Goal: Find contact information: Find contact information

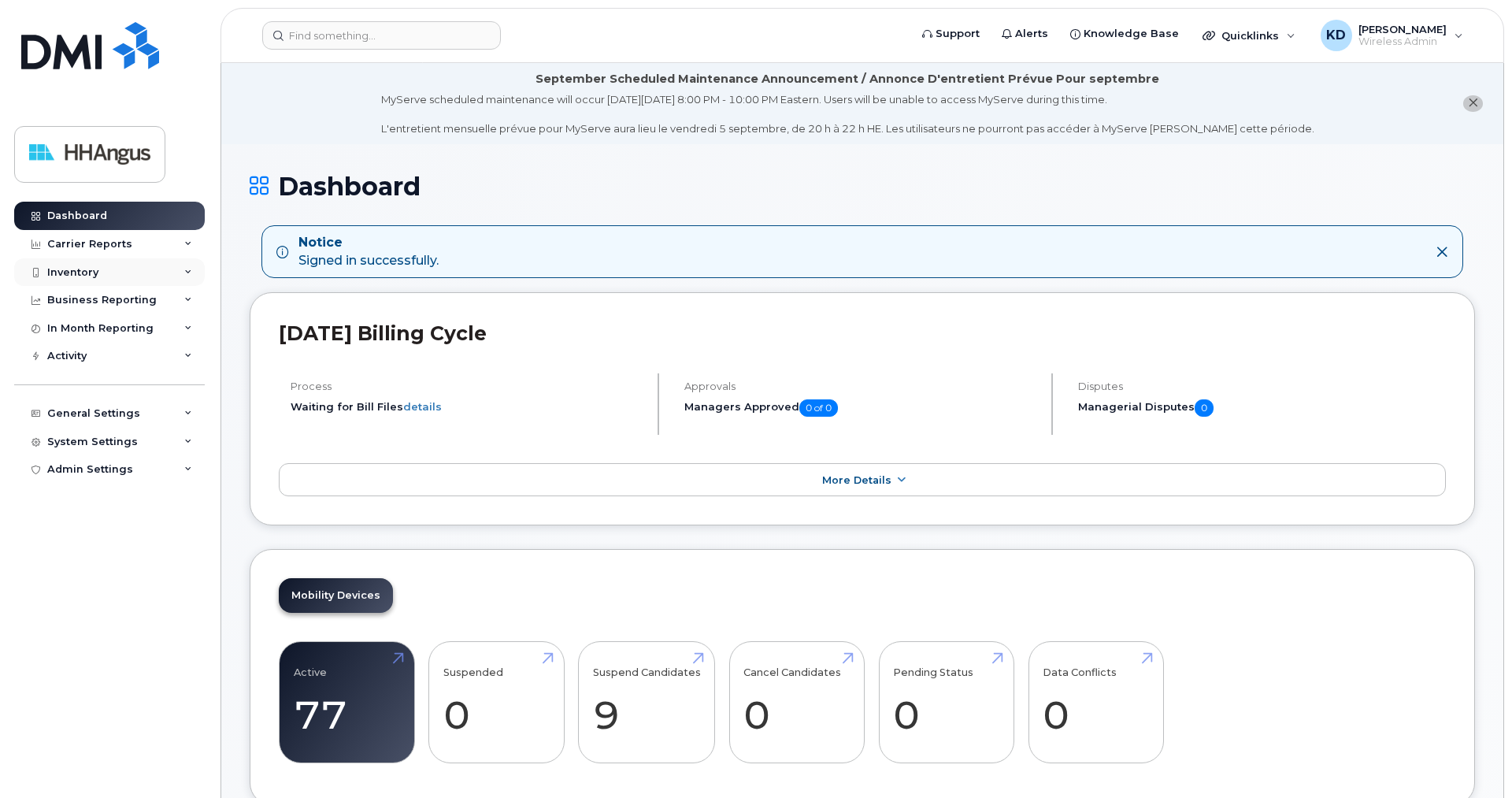
click at [82, 272] on div "Inventory" at bounding box center [72, 272] width 51 height 13
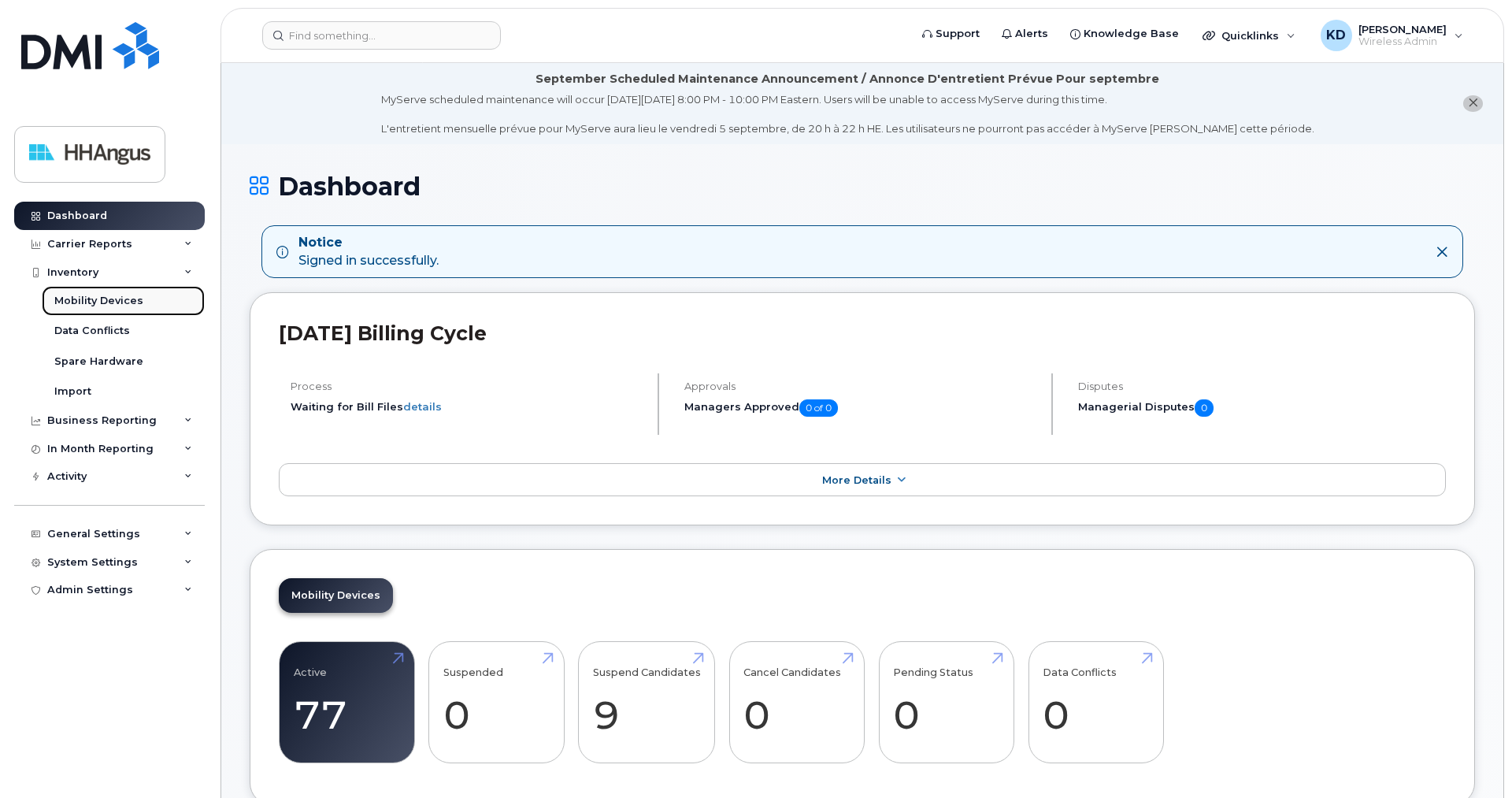
click at [104, 300] on div "Mobility Devices" at bounding box center [98, 301] width 89 height 14
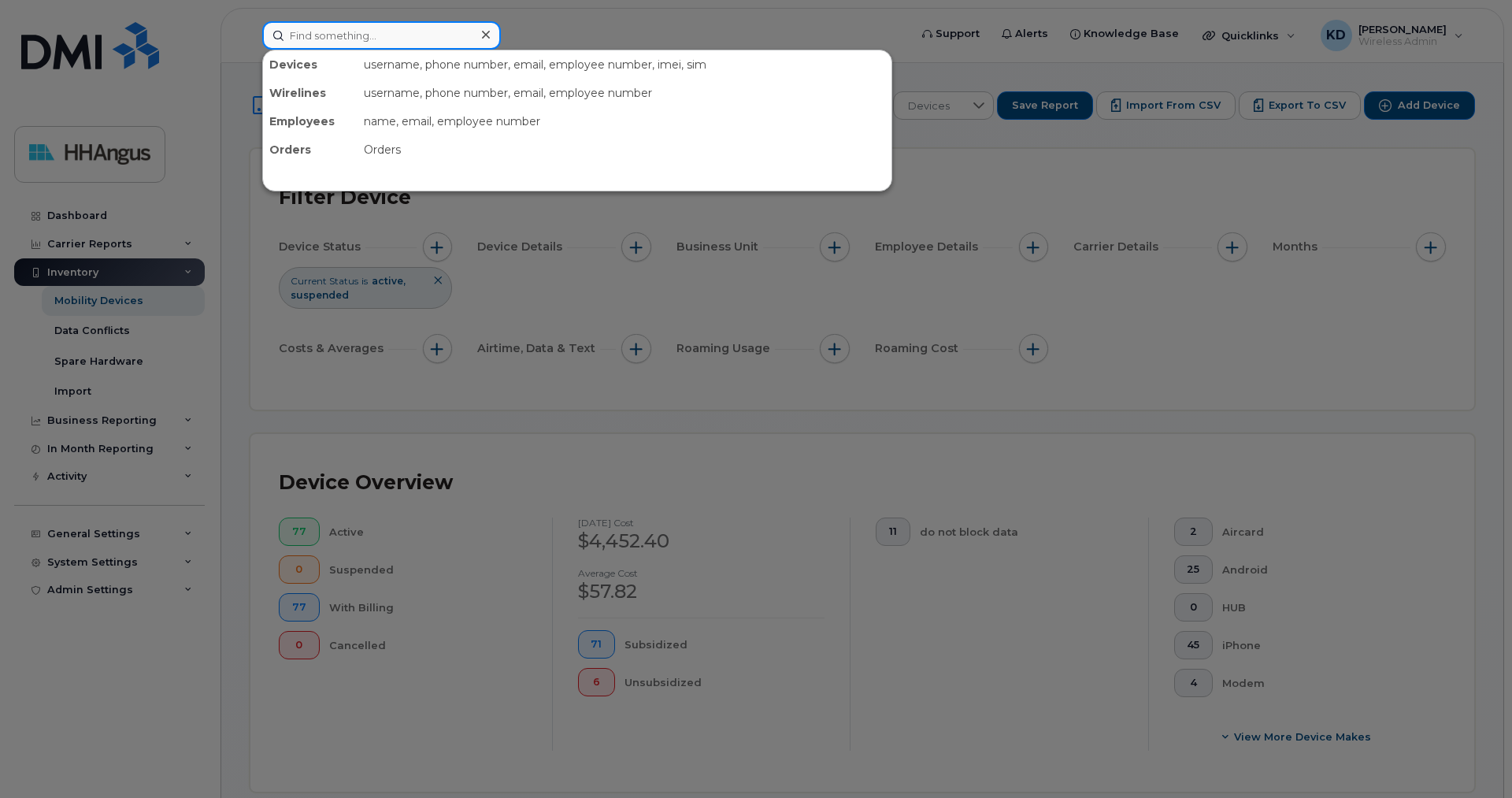
click at [366, 44] on input at bounding box center [381, 35] width 239 height 28
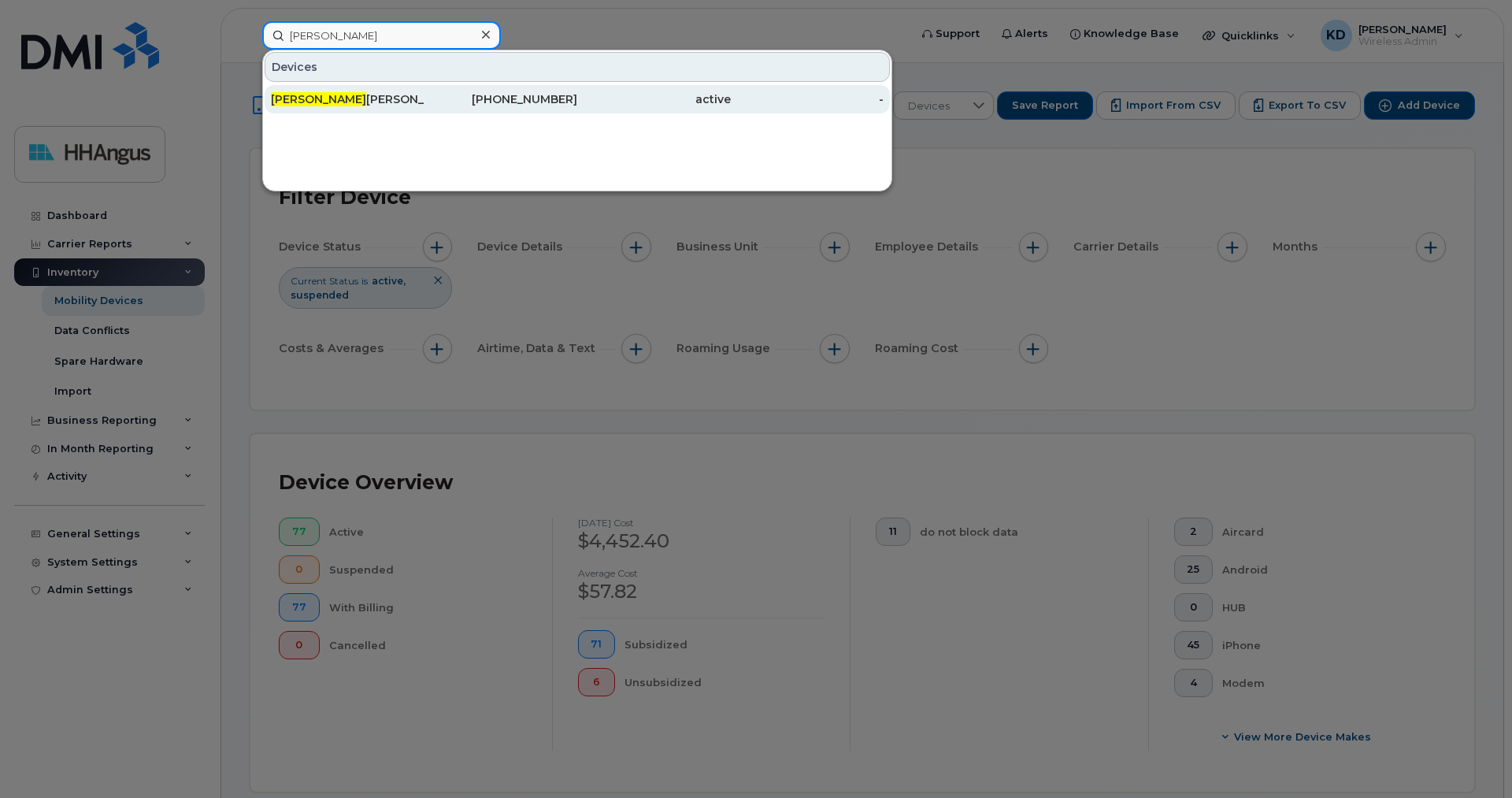
type input "[PERSON_NAME]"
click at [315, 98] on span "[PERSON_NAME]" at bounding box center [318, 99] width 96 height 14
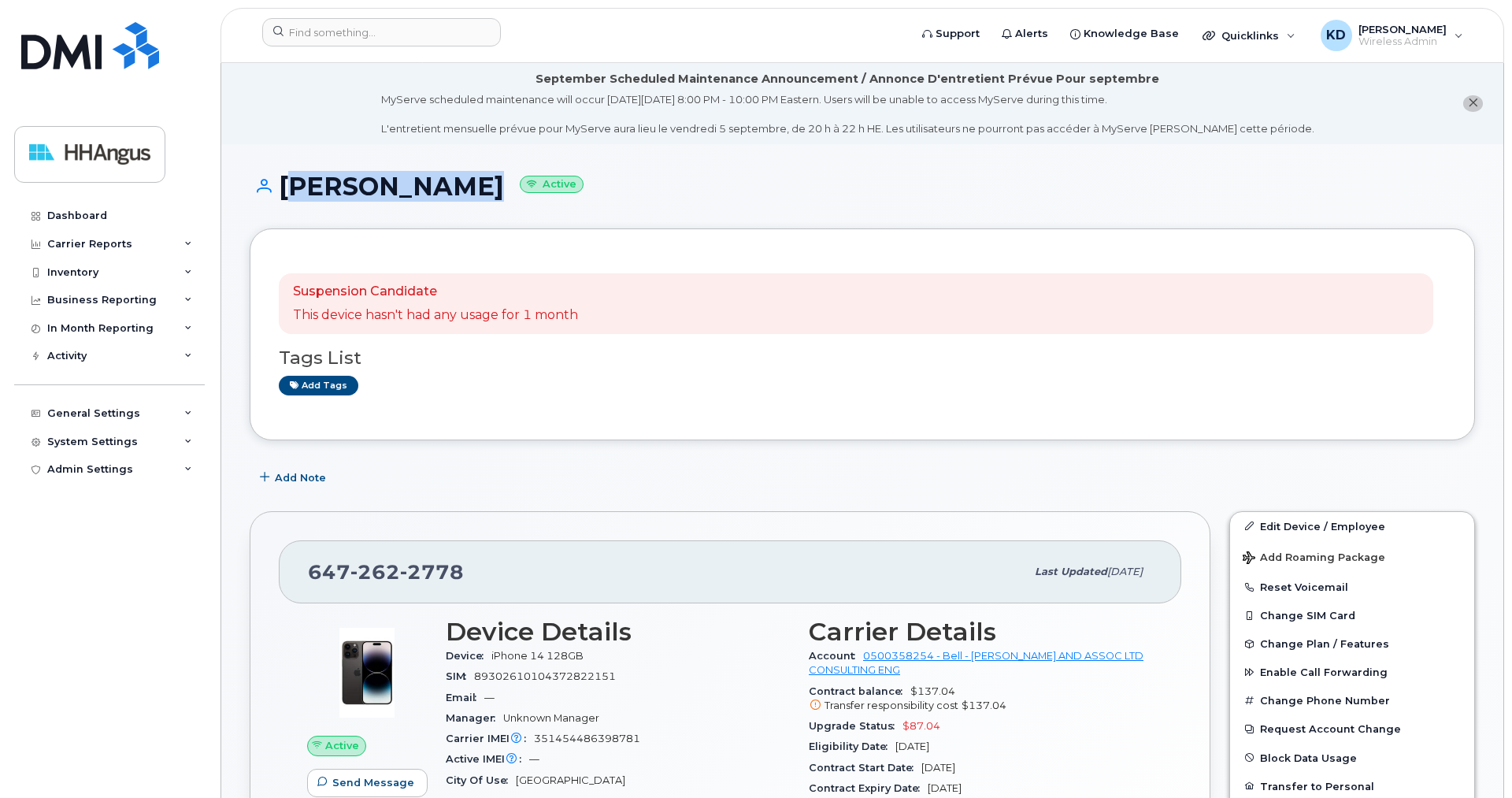
drag, startPoint x: 464, startPoint y: 186, endPoint x: 286, endPoint y: 190, distance: 178.0
click at [286, 190] on h1 "Carmine Pupo Active" at bounding box center [863, 186] width 1226 height 28
copy h1 "Carmine Pupo"
drag, startPoint x: 459, startPoint y: 568, endPoint x: 281, endPoint y: 567, distance: 178.0
click at [281, 567] on div "647 262 2778 Last updated Aug 29, 2025" at bounding box center [729, 571] width 903 height 63
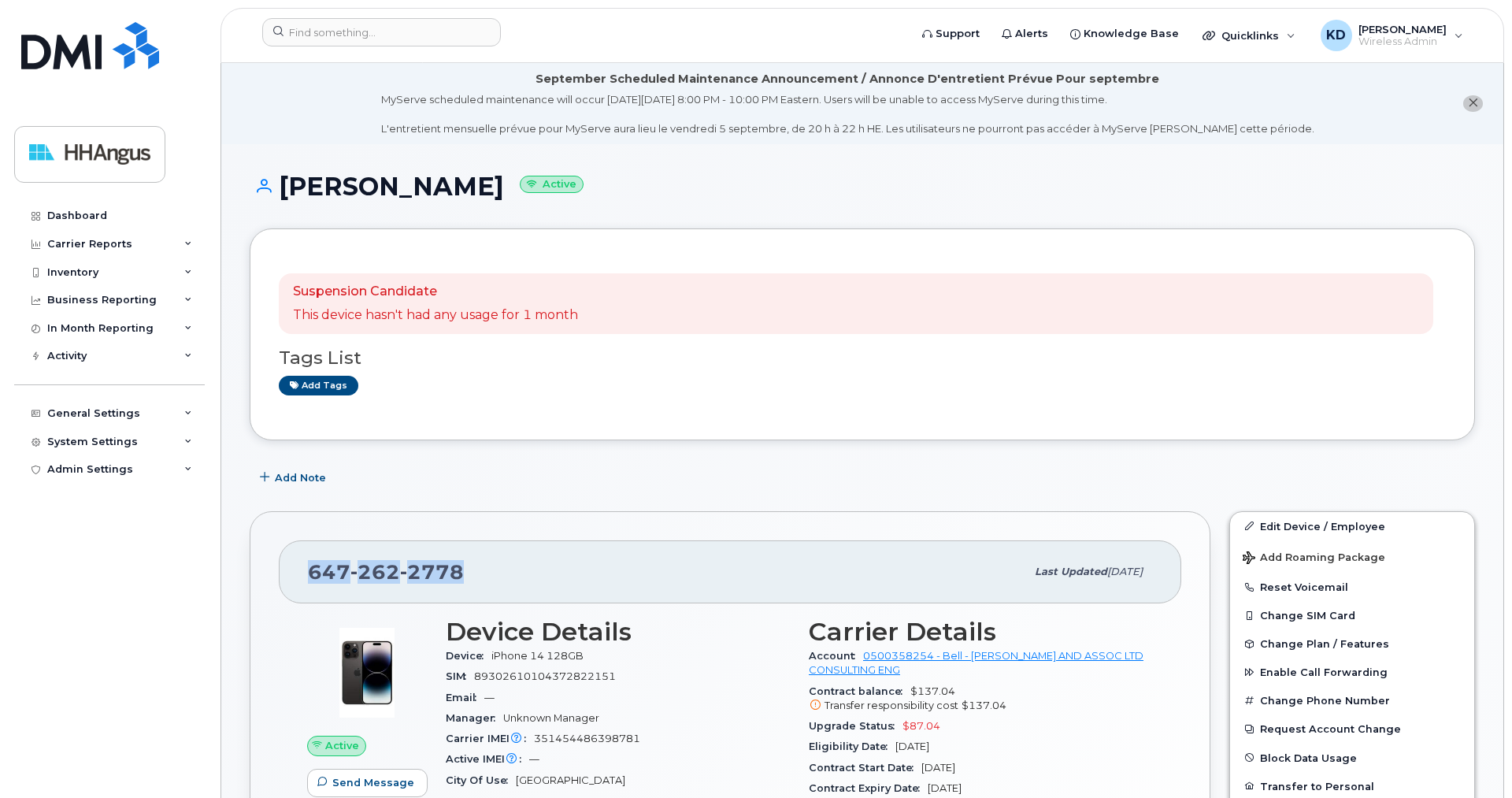
copy span "647 262 2778"
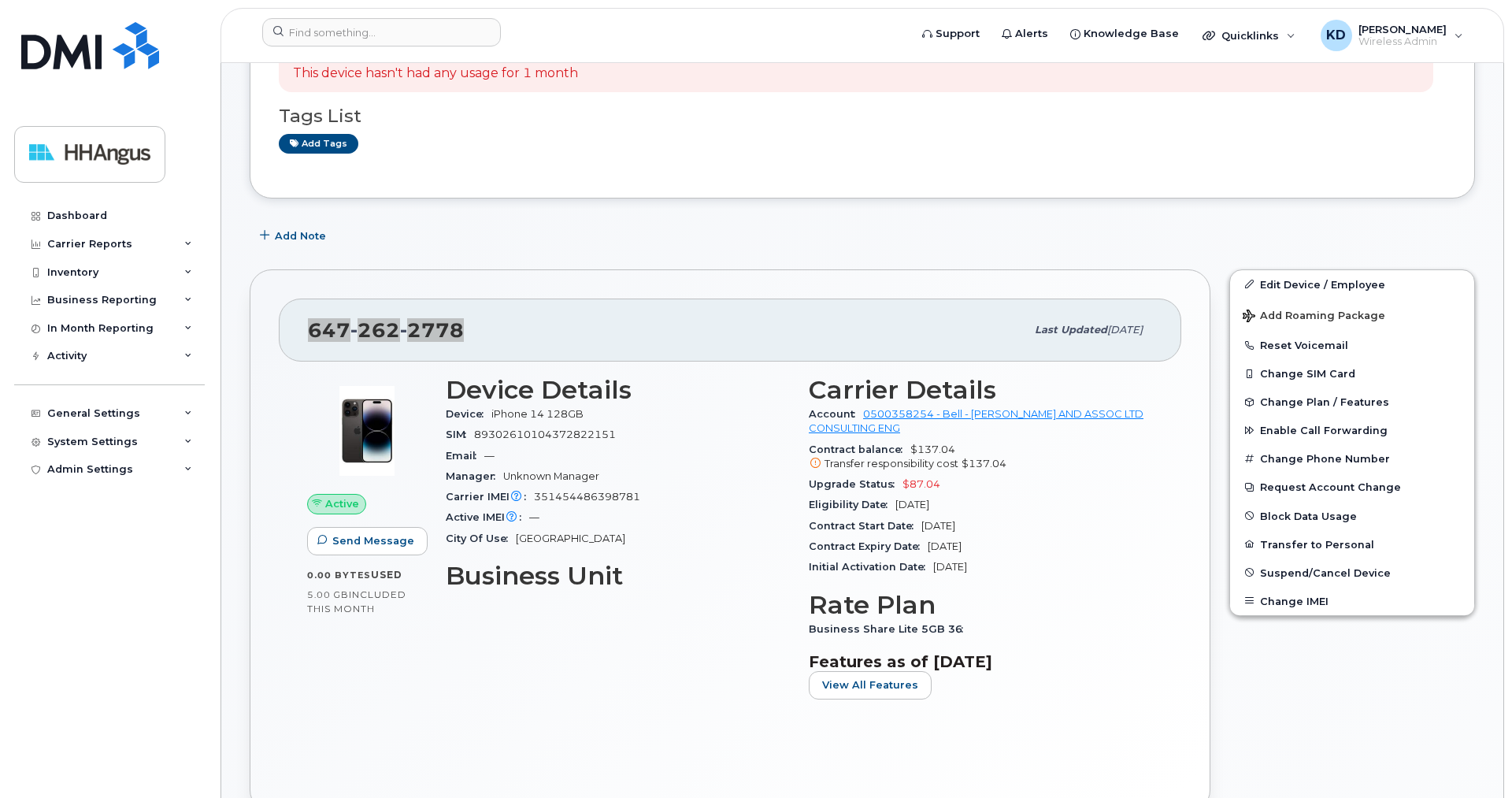
scroll to position [321, 0]
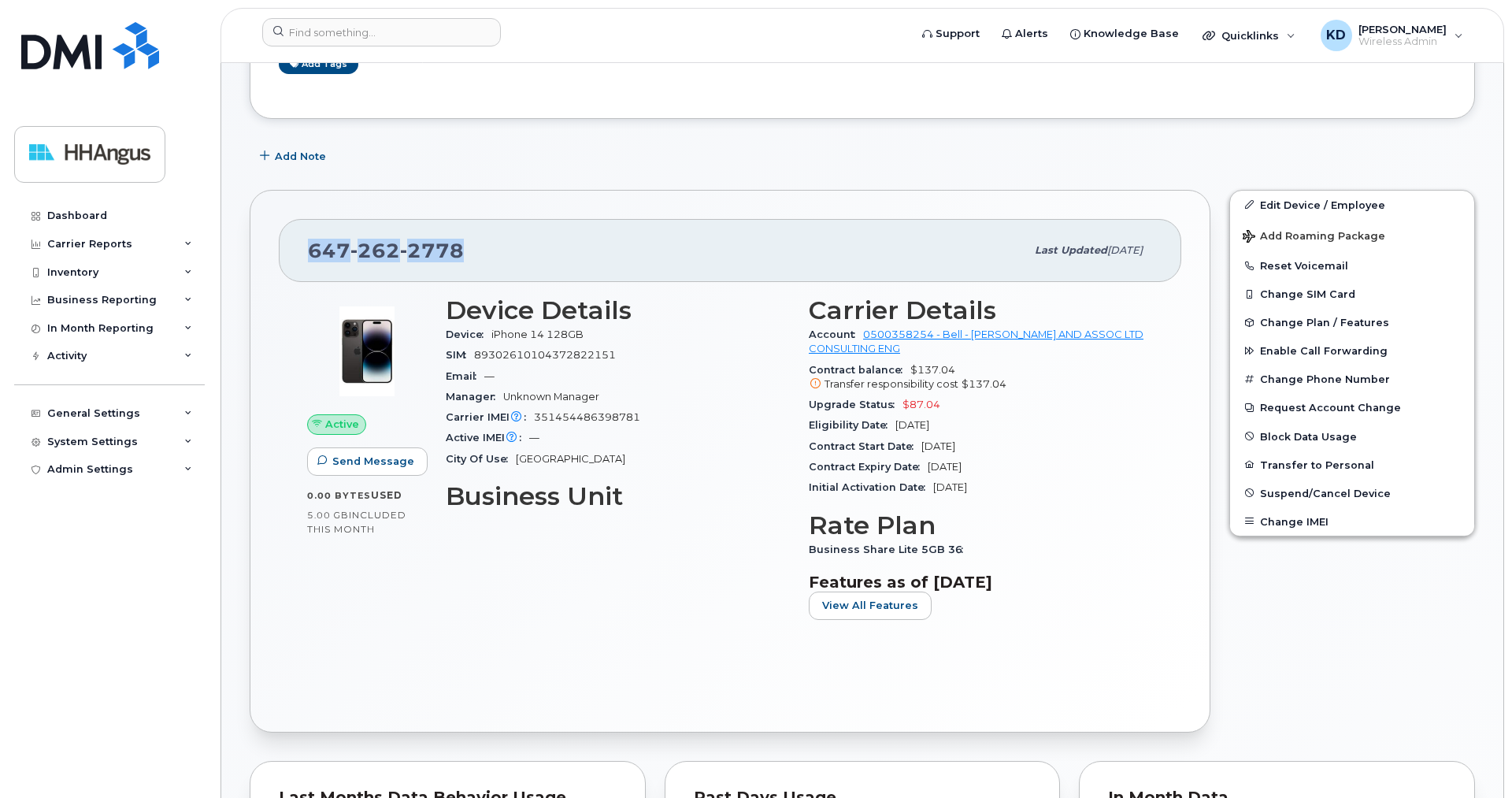
copy span "647 262 2778"
